Goal: Transaction & Acquisition: Purchase product/service

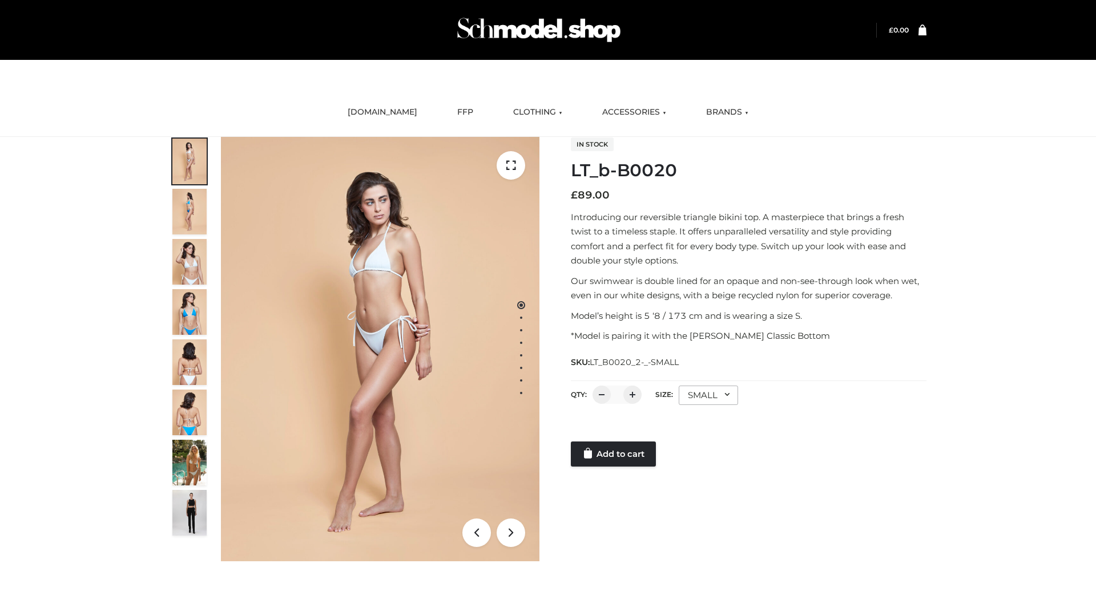
click at [614, 454] on link "Add to cart" at bounding box center [613, 454] width 85 height 25
